Goal: Transaction & Acquisition: Purchase product/service

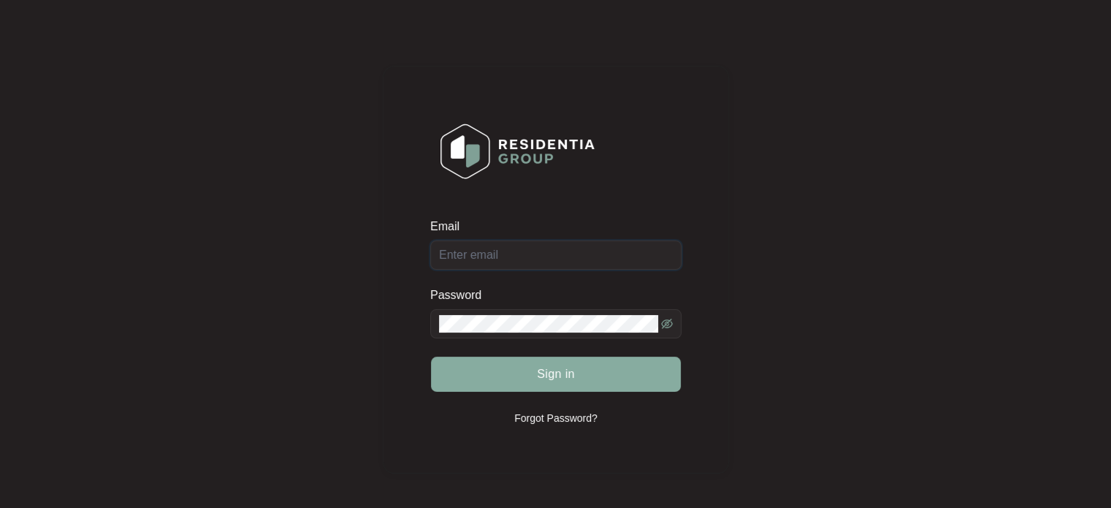
type input "[EMAIL_ADDRESS][DOMAIN_NAME]"
click at [549, 386] on button "Sign in" at bounding box center [556, 374] width 250 height 35
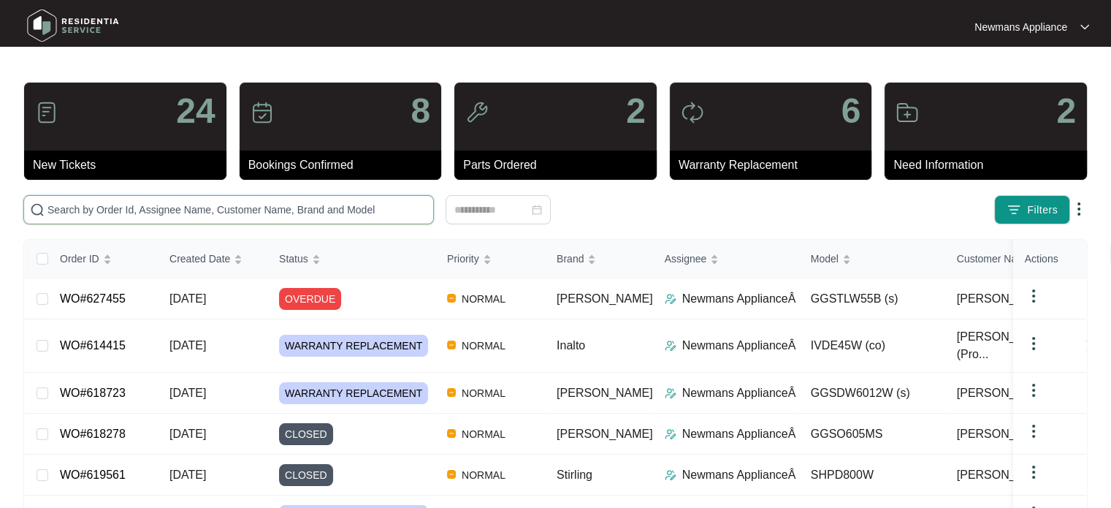
click at [276, 207] on input "text" at bounding box center [237, 210] width 380 height 16
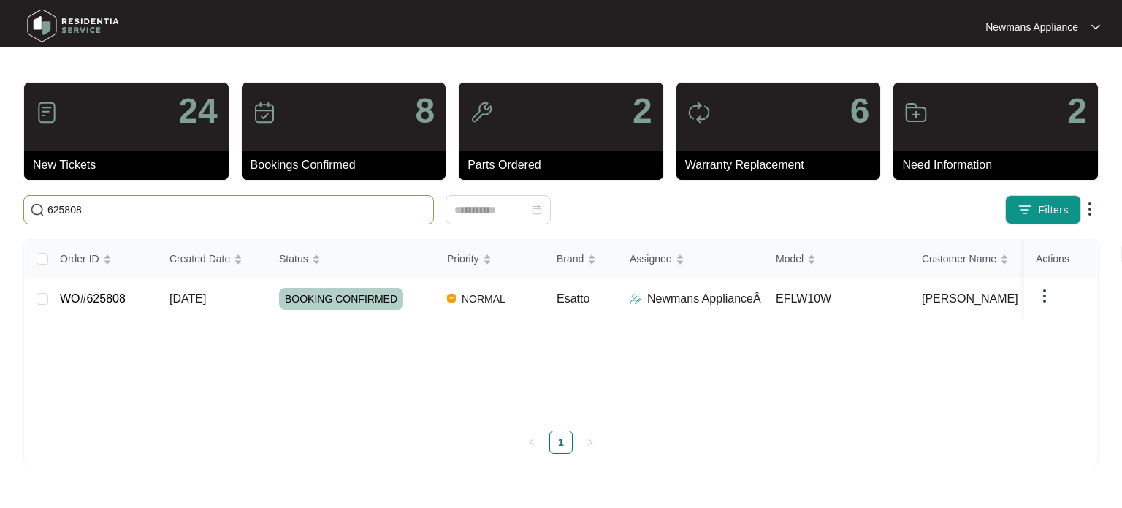
type input "625808"
click at [319, 299] on span "BOOKING CONFIRMED" at bounding box center [341, 299] width 124 height 22
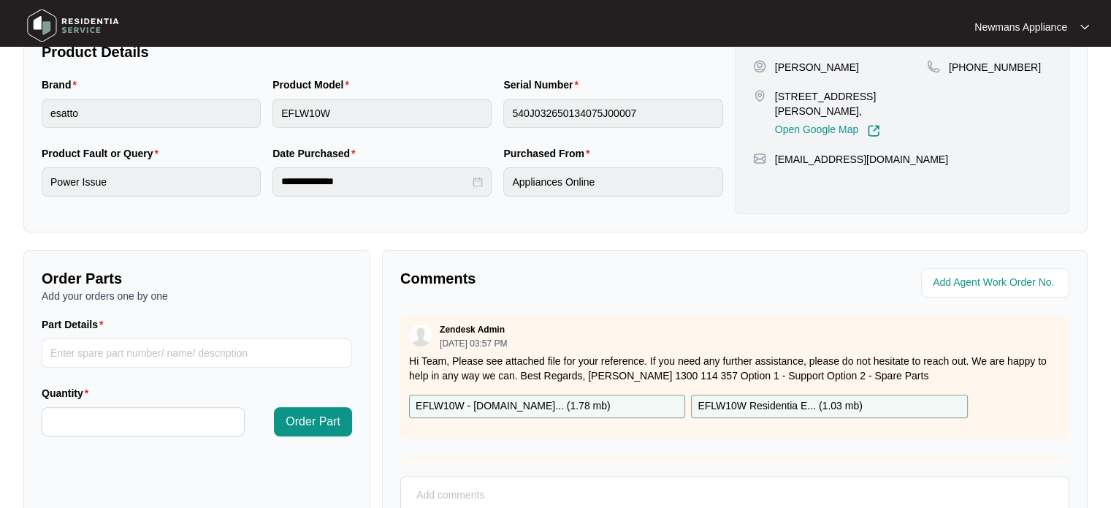
scroll to position [412, 0]
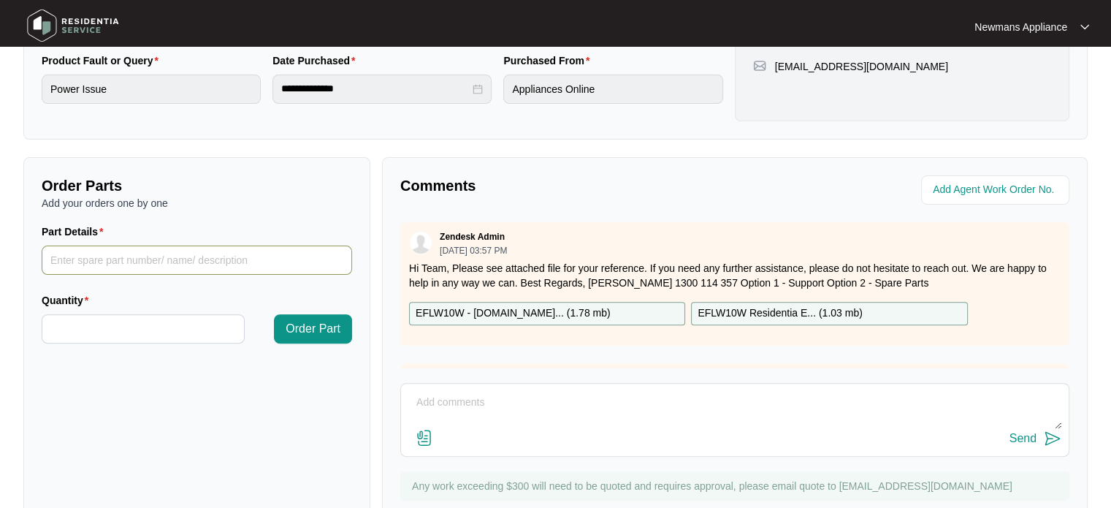
click at [210, 260] on input "Part Details" at bounding box center [197, 259] width 311 height 29
paste input "SP14145"
type input "SP14145"
click at [145, 332] on input "Quantity" at bounding box center [143, 329] width 202 height 28
type input "*"
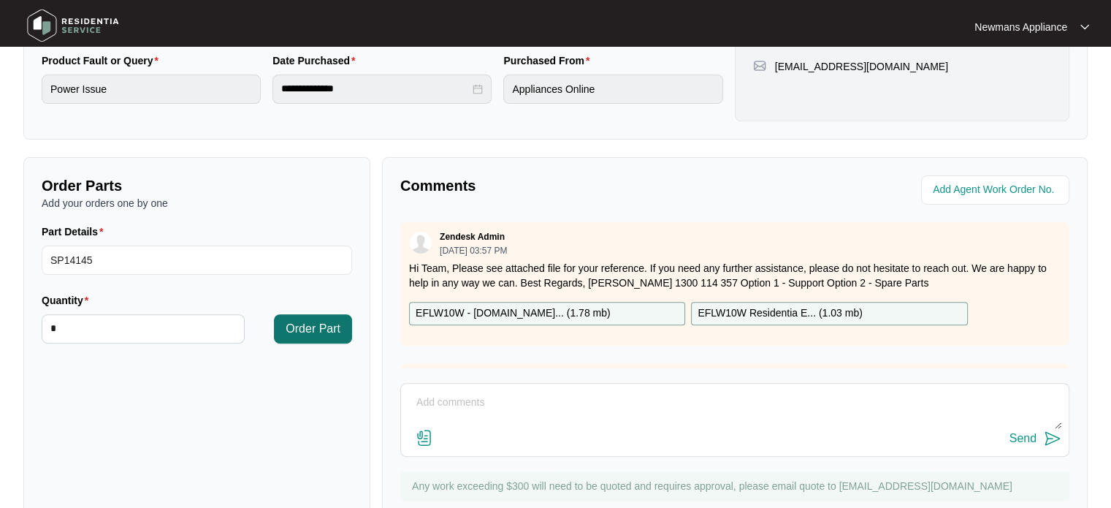
click at [304, 332] on span "Order Part" at bounding box center [313, 329] width 55 height 18
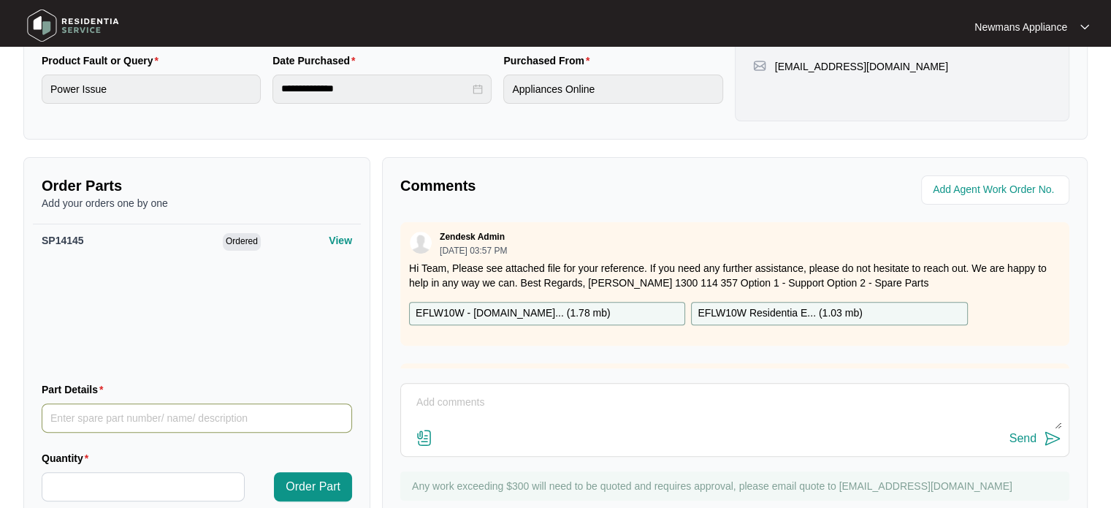
click at [137, 420] on input "Part Details" at bounding box center [197, 417] width 311 height 29
paste input "SP10318"
type input "SP10318"
click at [71, 490] on input "Quantity" at bounding box center [143, 487] width 202 height 28
type input "*"
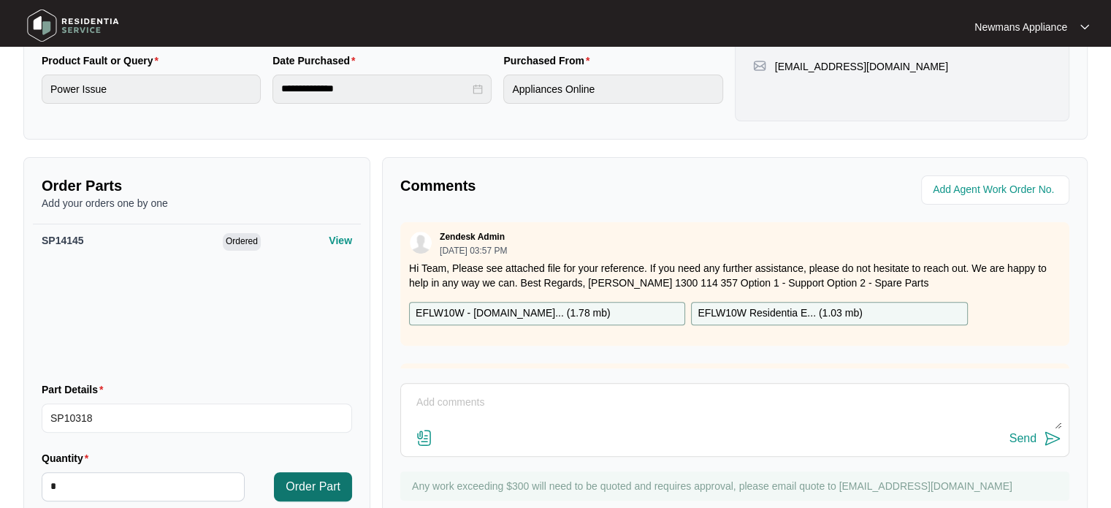
click at [319, 496] on button "Order Part" at bounding box center [313, 486] width 78 height 29
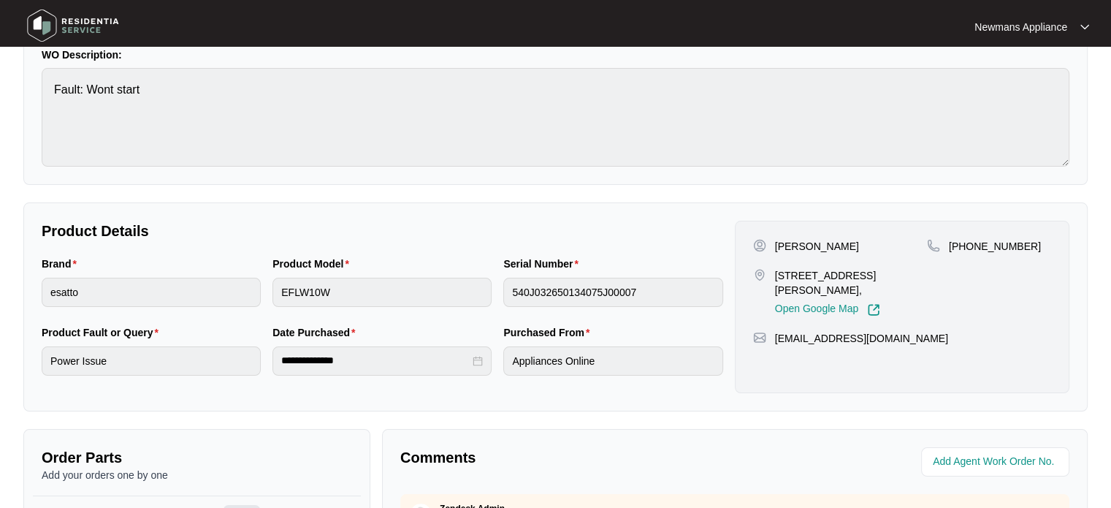
scroll to position [0, 0]
